Goal: Transaction & Acquisition: Book appointment/travel/reservation

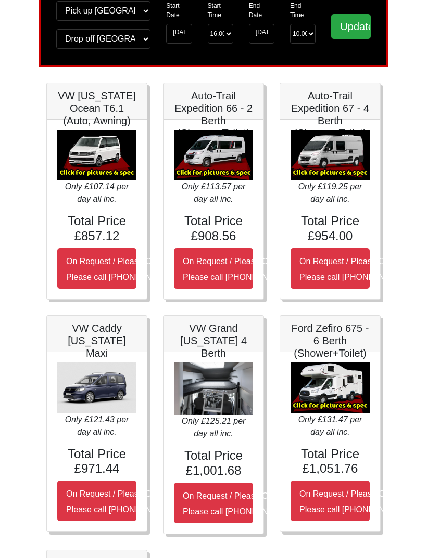
scroll to position [103, 0]
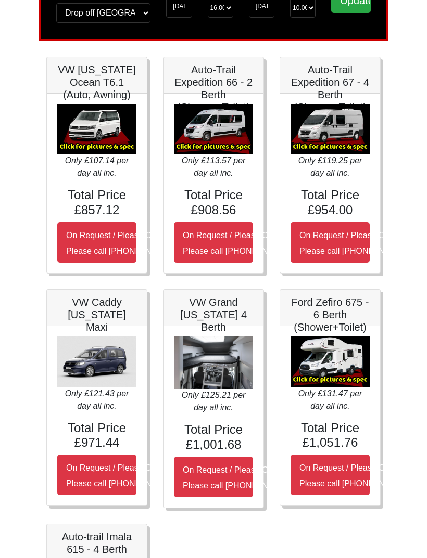
click at [205, 473] on small "On Request / Please Call Us Please call [PHONE_NUMBER]" at bounding box center [242, 478] width 118 height 24
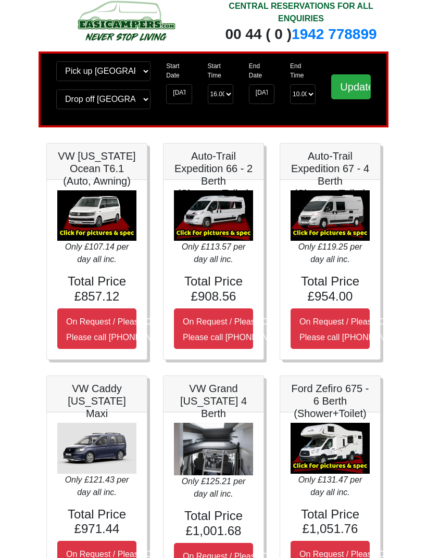
scroll to position [0, 0]
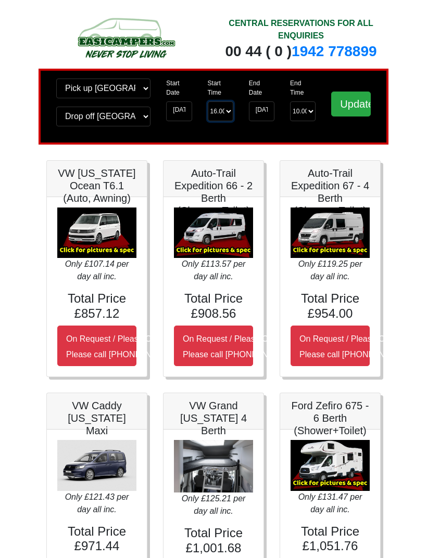
click at [215, 119] on select "Start Time 16.00 -------- 11.00 am ([DATE] & [DATE] Only) 12.00 pm ([DATE]) 13.…" at bounding box center [220, 111] width 25 height 20
click at [263, 110] on input "[DATE]" at bounding box center [261, 111] width 25 height 20
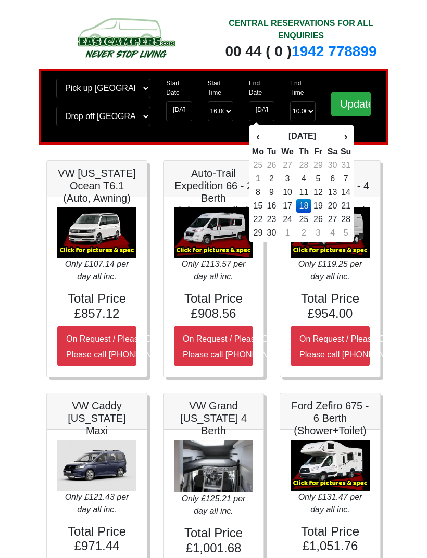
click at [291, 210] on td "17" at bounding box center [287, 206] width 18 height 14
type input "[DATE]"
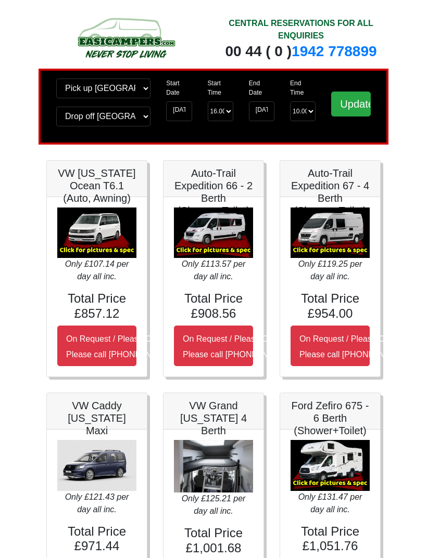
click at [346, 107] on input "Update" at bounding box center [351, 104] width 40 height 25
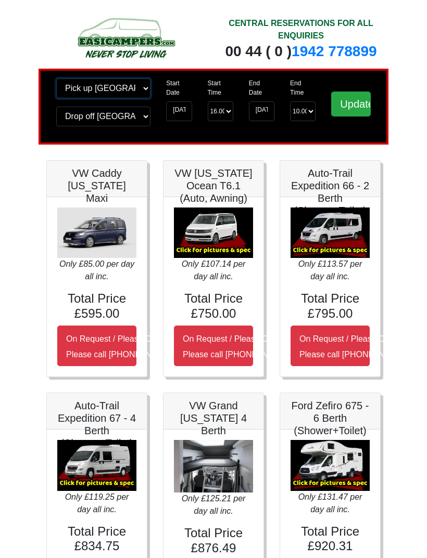
click at [127, 97] on select "Change pick up location? Pick up Glasgow Airport Birmingham Airport Blackburn L…" at bounding box center [103, 89] width 94 height 20
select select "EDI"
click at [80, 126] on select "Change drop off location? Drop off Glasgow Airport Birmingham Airport Blackburn…" at bounding box center [103, 117] width 94 height 20
select select "EDI"
click at [350, 110] on input "Update" at bounding box center [351, 104] width 40 height 25
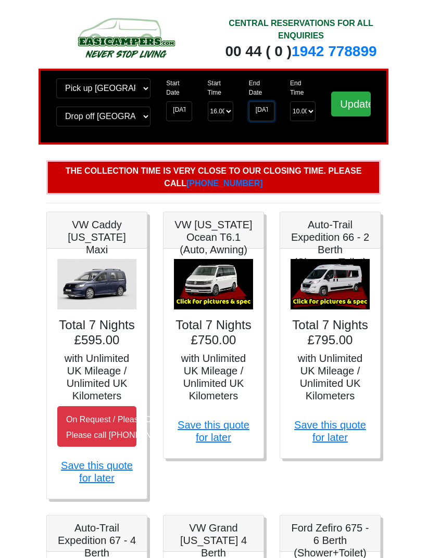
click at [264, 106] on input "[DATE]" at bounding box center [261, 111] width 25 height 20
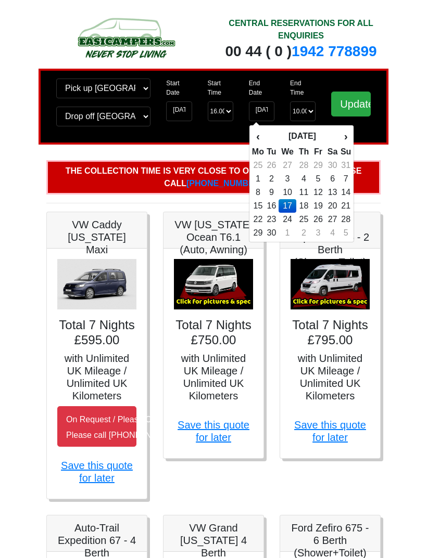
click at [307, 213] on td "18" at bounding box center [303, 206] width 15 height 14
type input "[DATE]"
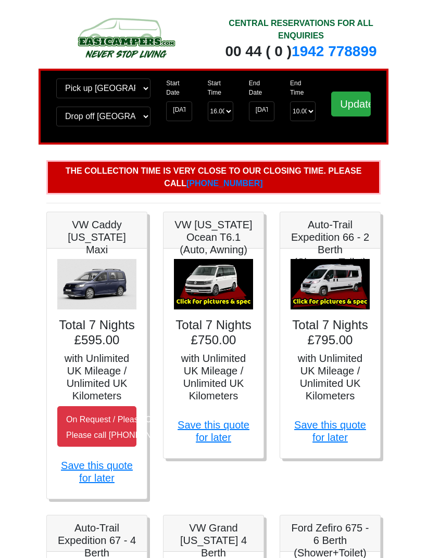
click at [350, 111] on input "Update" at bounding box center [351, 104] width 40 height 25
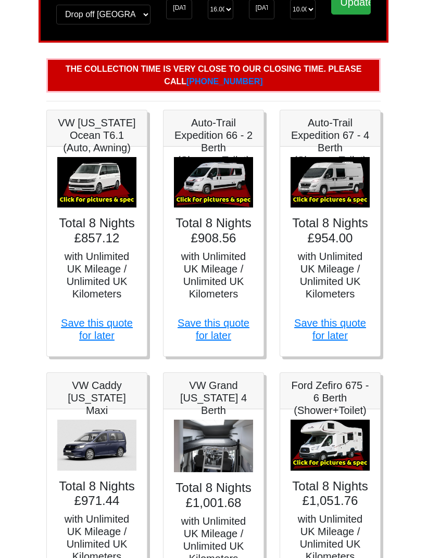
scroll to position [101, 0]
click at [319, 185] on img at bounding box center [329, 183] width 79 height 51
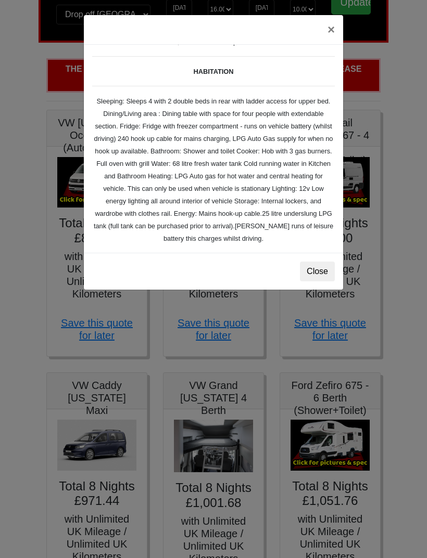
scroll to position [143, 0]
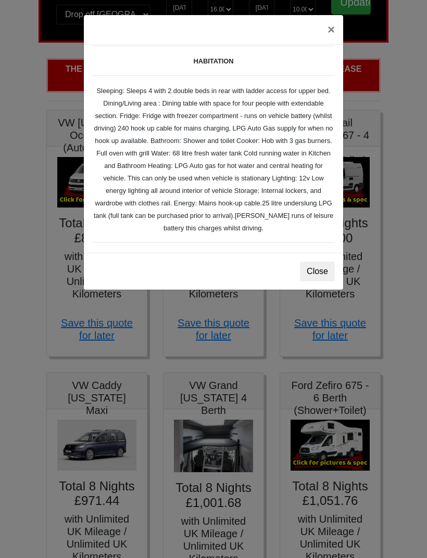
click at [325, 30] on button "×" at bounding box center [331, 29] width 24 height 29
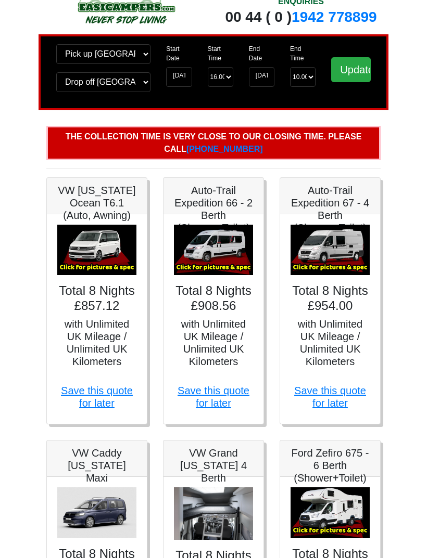
scroll to position [0, 0]
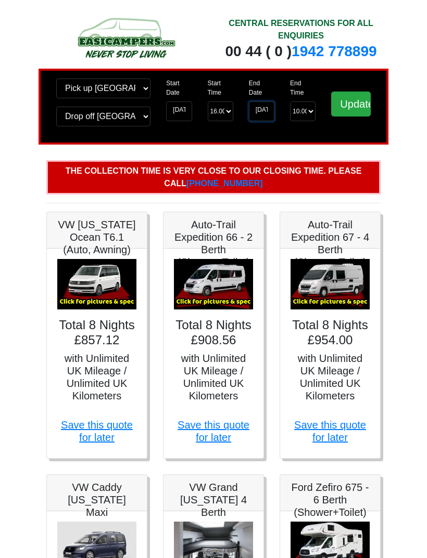
click at [260, 106] on input "[DATE]" at bounding box center [261, 111] width 25 height 20
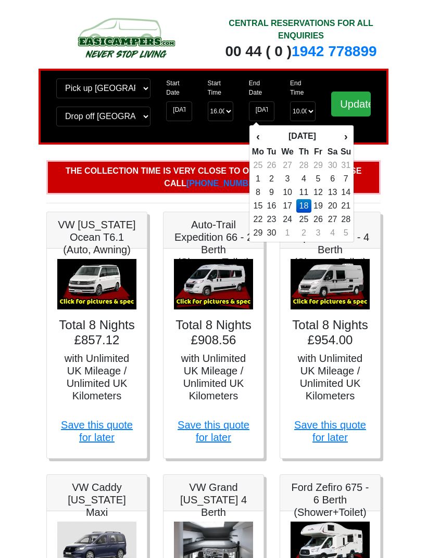
click at [289, 209] on td "17" at bounding box center [287, 206] width 18 height 14
type input "[DATE]"
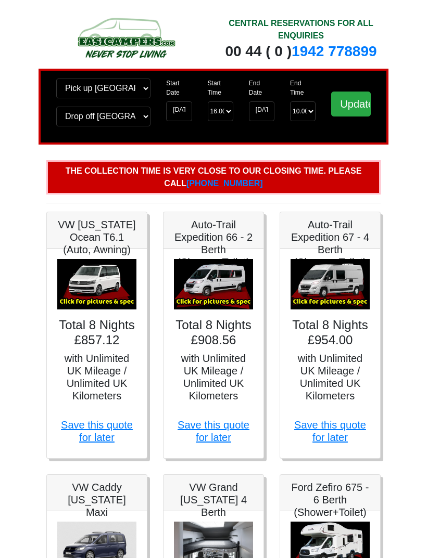
click at [342, 105] on input "Update" at bounding box center [351, 104] width 40 height 25
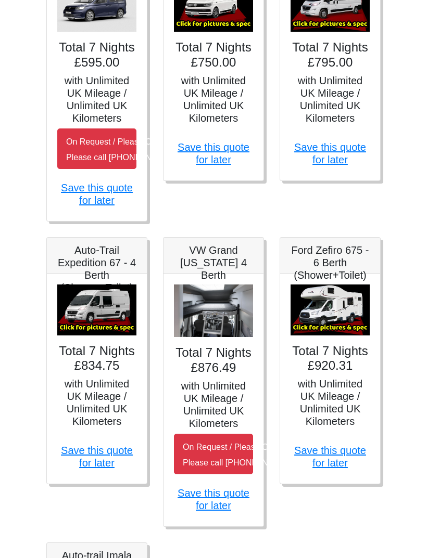
scroll to position [279, 0]
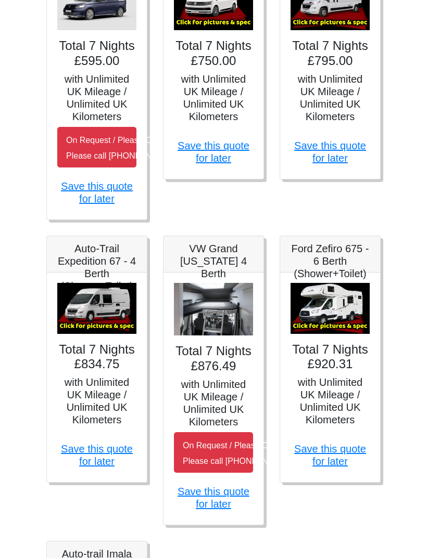
click at [207, 260] on h5 "VW Grand [US_STATE] 4 Berth" at bounding box center [213, 261] width 79 height 37
click at [220, 275] on div "Total 7 Nights £876.49 with Unlimited UK Mileage / Unlimited UK Kilometers On R…" at bounding box center [213, 399] width 100 height 252
click at [205, 358] on h4 "Total 7 Nights £876.49" at bounding box center [213, 359] width 79 height 30
click at [209, 354] on h4 "Total 7 Nights £876.49" at bounding box center [213, 359] width 79 height 30
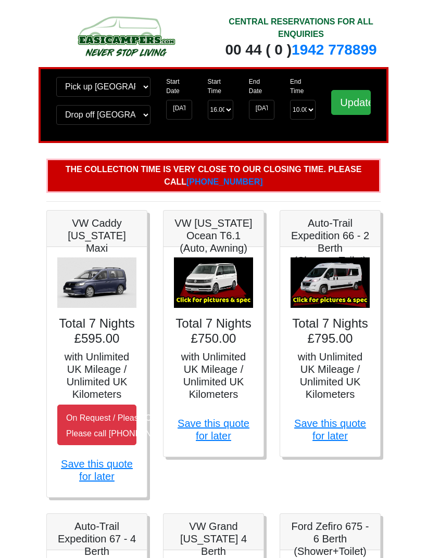
scroll to position [0, 0]
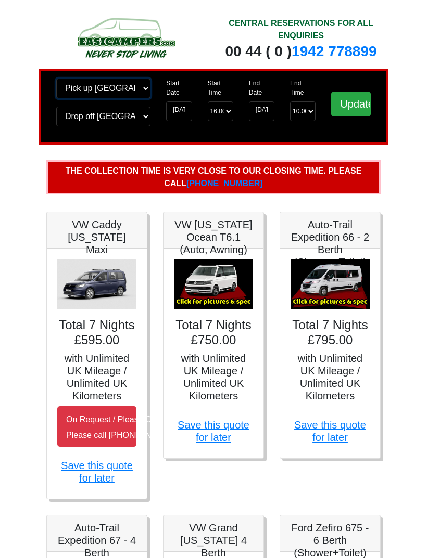
click at [87, 96] on select "Change pick up location? Pick up Edinburgh Birmingham Airport Blackburn Lancash…" at bounding box center [103, 89] width 94 height 20
select select "BLA1"
click at [84, 138] on div "Change pick up location? Pick up Edinburgh Birmingham Airport Blackburn Lancash…" at bounding box center [213, 107] width 350 height 76
click at [72, 117] on select "Change drop off location? Drop off Edinburgh Birmingham Airport Blackburn Lanca…" at bounding box center [103, 117] width 94 height 20
select select "BLA1"
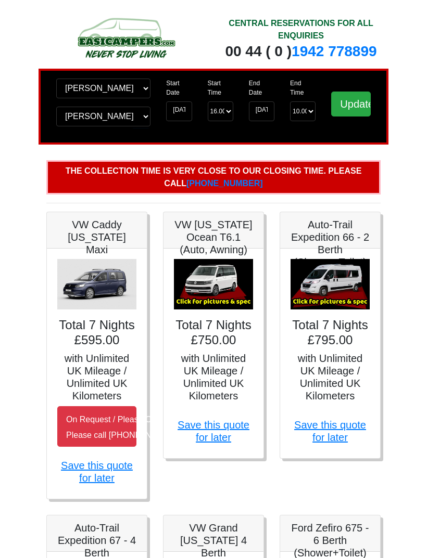
click at [347, 109] on input "Update" at bounding box center [351, 104] width 40 height 25
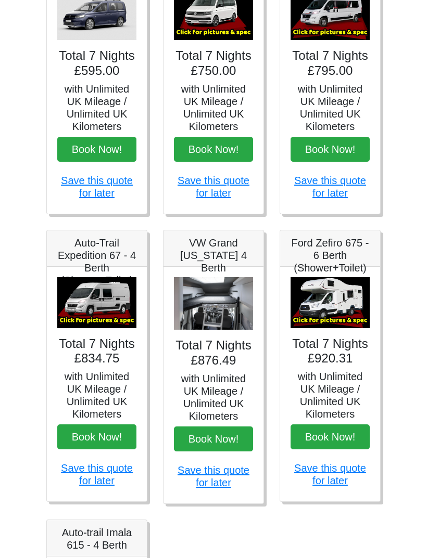
scroll to position [220, 0]
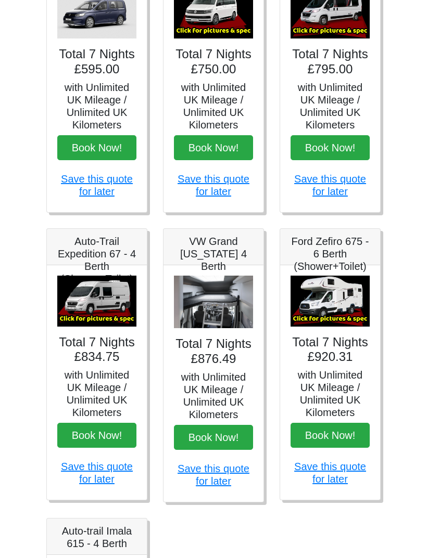
click at [180, 299] on img at bounding box center [213, 302] width 79 height 53
click at [203, 254] on h5 "VW Grand [US_STATE] 4 Berth" at bounding box center [213, 253] width 79 height 37
click at [201, 256] on h5 "VW Grand [US_STATE] 4 Berth" at bounding box center [213, 253] width 79 height 37
click at [205, 390] on h5 "with Unlimited UK Mileage / Unlimited UK Kilometers" at bounding box center [213, 396] width 79 height 50
click at [209, 366] on h4 "Total 7 Nights £876.49" at bounding box center [213, 352] width 79 height 30
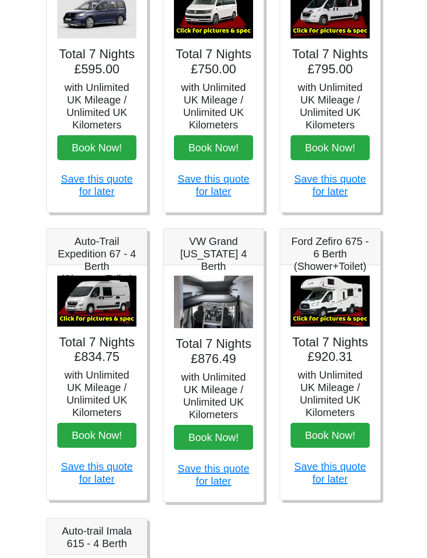
click at [199, 315] on img at bounding box center [213, 302] width 79 height 53
click at [87, 345] on h4 "Total 7 Nights £834.75" at bounding box center [96, 350] width 79 height 30
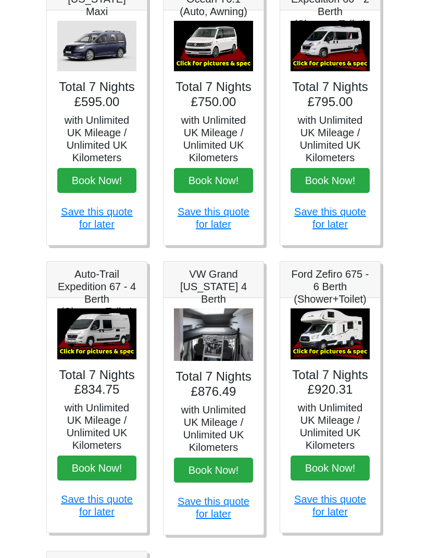
scroll to position [185, 0]
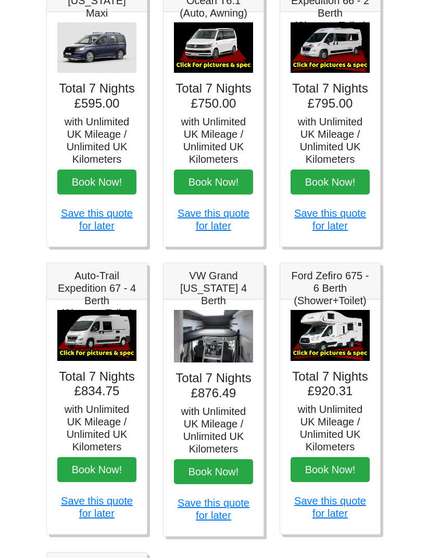
click at [85, 360] on img at bounding box center [96, 335] width 79 height 51
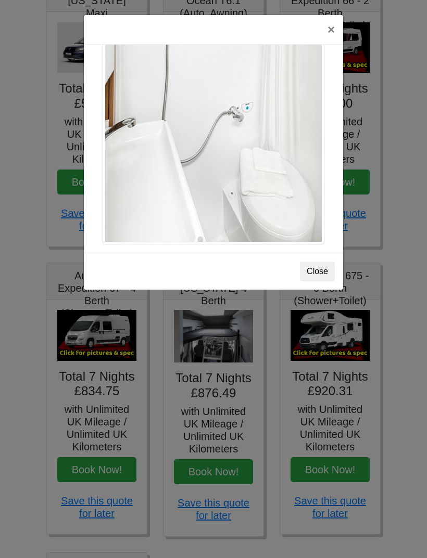
scroll to position [1443, 0]
click at [333, 43] on button "×" at bounding box center [331, 29] width 24 height 29
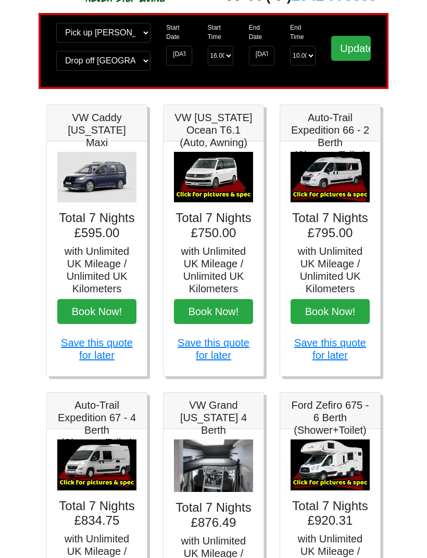
scroll to position [0, 0]
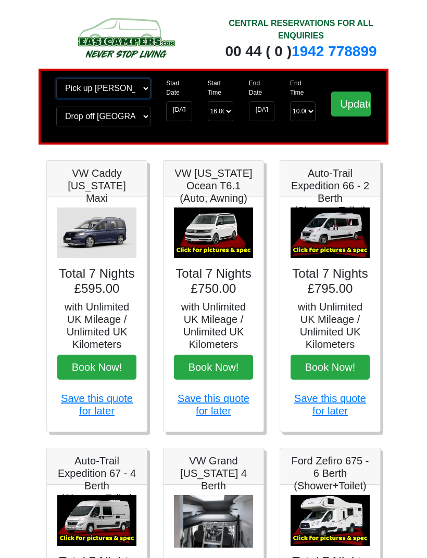
click at [71, 88] on select "Change pick up location? Pick up Blackburn Birmingham Airport Blackburn Lancash…" at bounding box center [103, 89] width 94 height 20
click at [73, 95] on select "Change pick up location? Pick up Blackburn Birmingham Airport Blackburn Lancash…" at bounding box center [103, 89] width 94 height 20
select select "PRE1"
click at [65, 124] on select "Change drop off location? Drop off Blackburn Birmingham Airport Blackburn Lanca…" at bounding box center [103, 117] width 94 height 20
select select "PRE1"
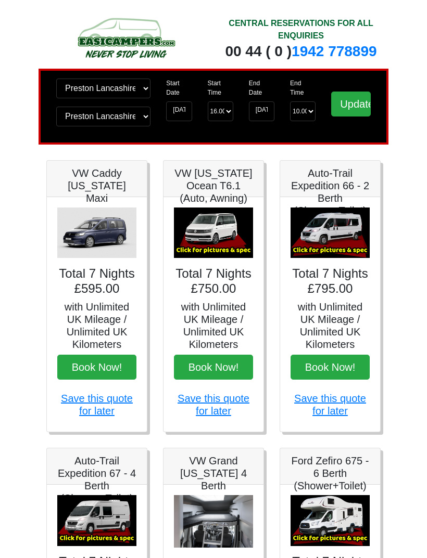
click at [352, 117] on input "Update" at bounding box center [351, 104] width 40 height 25
click at [349, 105] on input "Update" at bounding box center [351, 104] width 40 height 25
